Goal: Information Seeking & Learning: Learn about a topic

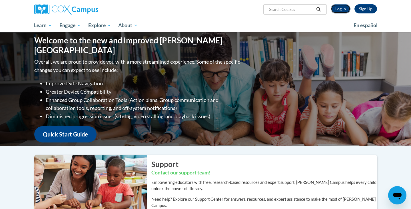
click at [339, 10] on link "Log In" at bounding box center [341, 8] width 20 height 9
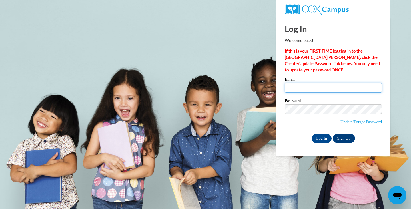
click at [317, 87] on input "Email" at bounding box center [333, 88] width 97 height 10
click at [307, 90] on input "Email" at bounding box center [333, 88] width 97 height 10
type input "jessica.hupcher@franklin.k12.wi.us"
click at [322, 138] on input "Log In" at bounding box center [322, 138] width 20 height 9
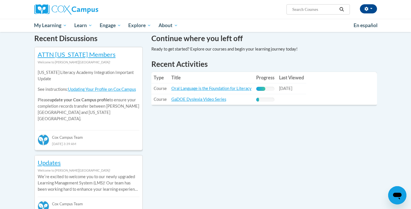
scroll to position [176, 0]
click at [208, 90] on link "Oral Language is the Foundation for Literacy" at bounding box center [211, 88] width 80 height 5
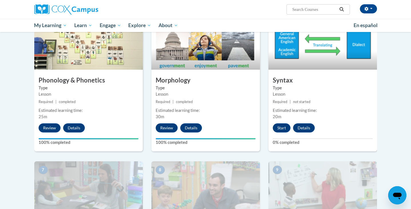
scroll to position [306, 0]
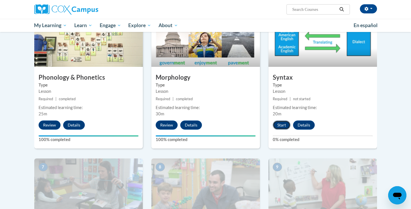
click at [282, 125] on button "Start" at bounding box center [282, 125] width 18 height 9
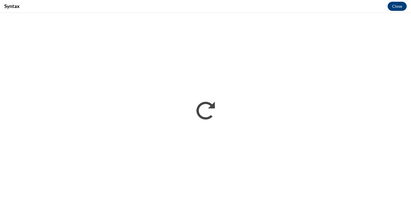
scroll to position [0, 0]
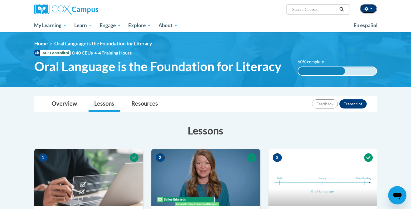
click at [373, 9] on button "button" at bounding box center [368, 8] width 17 height 9
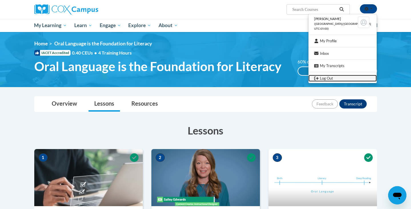
click at [335, 77] on link "Log Out" at bounding box center [343, 78] width 68 height 7
